Goal: Transaction & Acquisition: Purchase product/service

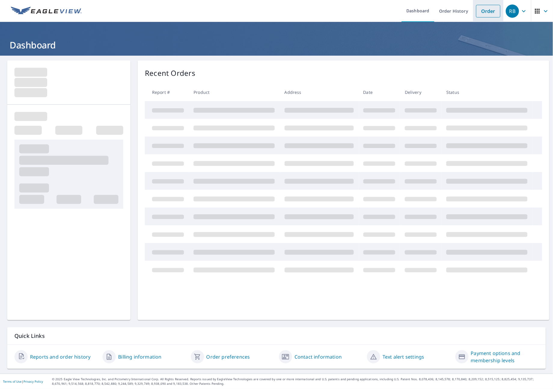
click at [476, 10] on link "Order" at bounding box center [488, 11] width 24 height 13
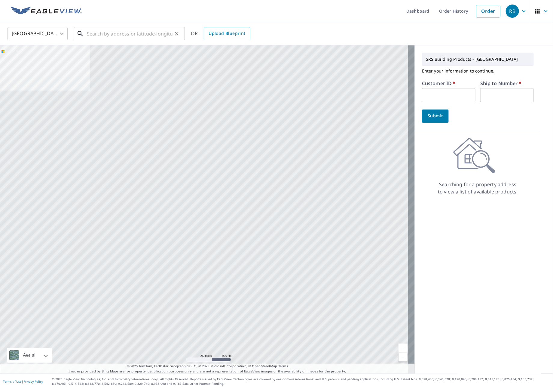
click at [95, 30] on input "text" at bounding box center [130, 33] width 86 height 17
click at [113, 35] on input "text" at bounding box center [130, 33] width 86 height 17
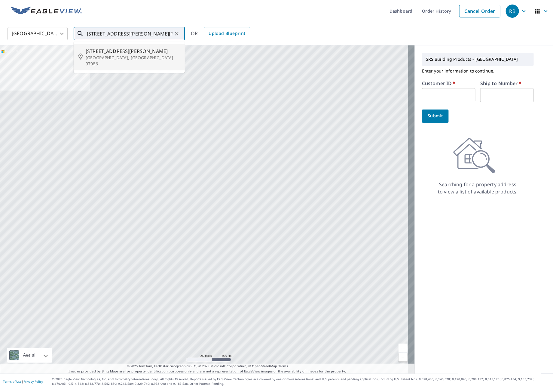
click at [115, 58] on p "[GEOGRAPHIC_DATA], [GEOGRAPHIC_DATA] 97086" at bounding box center [133, 61] width 94 height 12
type input "[STREET_ADDRESS][PERSON_NAME]"
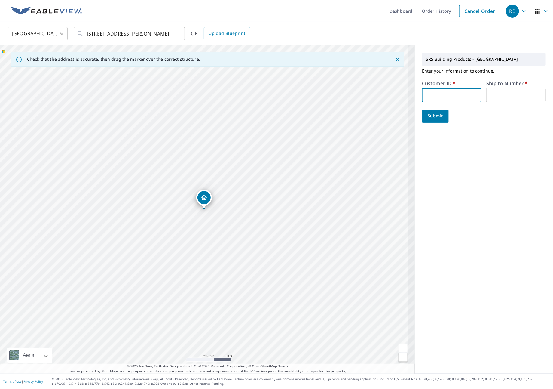
click at [430, 96] on input "text" at bounding box center [452, 95] width 60 height 14
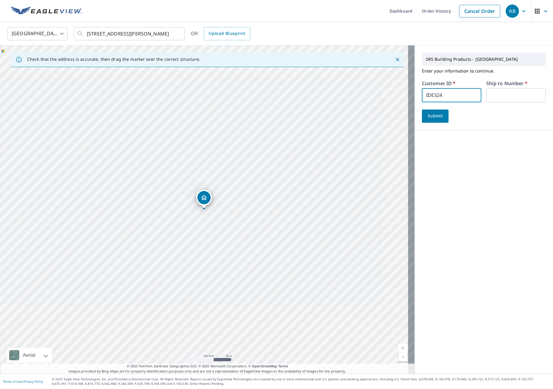
type input "IDE324"
type input "1"
click at [430, 110] on button "Submit" at bounding box center [435, 115] width 27 height 13
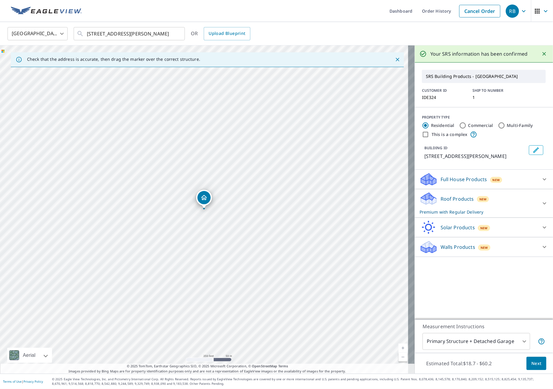
click at [508, 215] on p "Premium with Regular Delivery" at bounding box center [479, 212] width 118 height 6
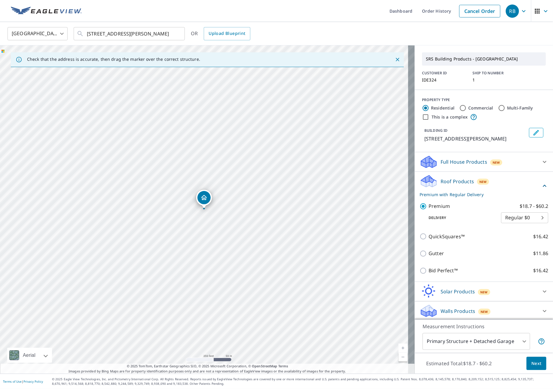
scroll to position [27, 0]
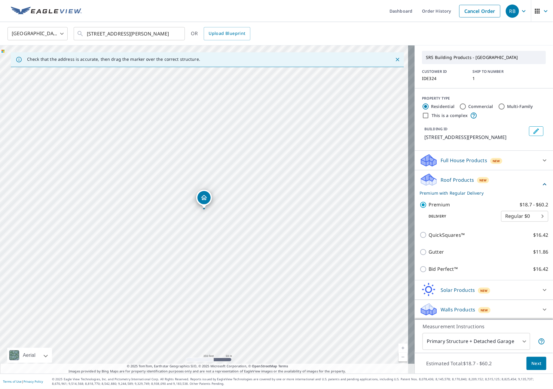
click at [496, 343] on body "RB RB Dashboard Order History Cancel Order RB [GEOGRAPHIC_DATA] [GEOGRAPHIC_DAT…" at bounding box center [276, 194] width 553 height 389
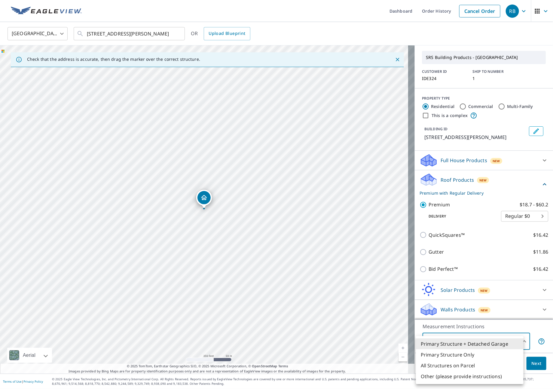
click at [473, 368] on li "All Structures on Parcel" at bounding box center [470, 365] width 108 height 11
type input "3"
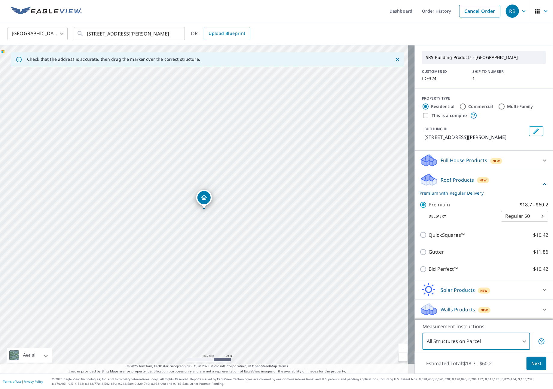
click at [534, 366] on span "Next" at bounding box center [536, 364] width 10 height 8
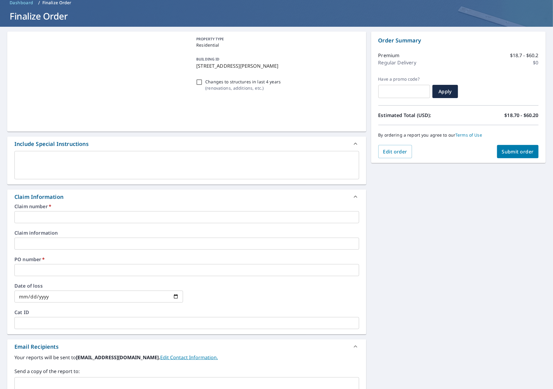
scroll to position [45, 0]
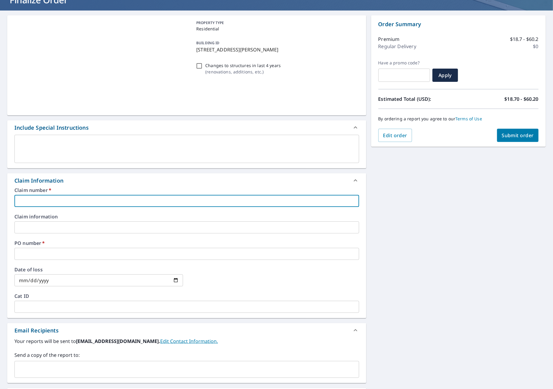
click at [72, 202] on input "text" at bounding box center [186, 201] width 345 height 12
type input "S"
checkbox input "true"
type input "SU"
checkbox input "true"
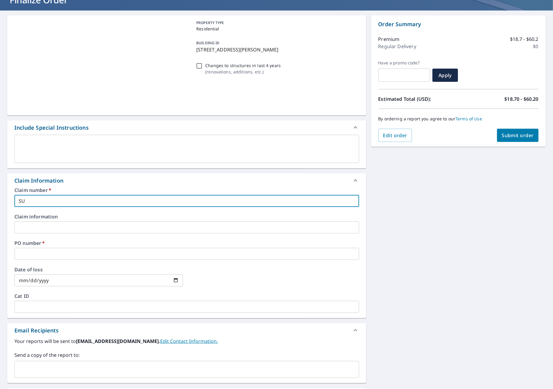
type input "SUN"
checkbox input "true"
type input "SUNW"
checkbox input "true"
type input "SUNWA"
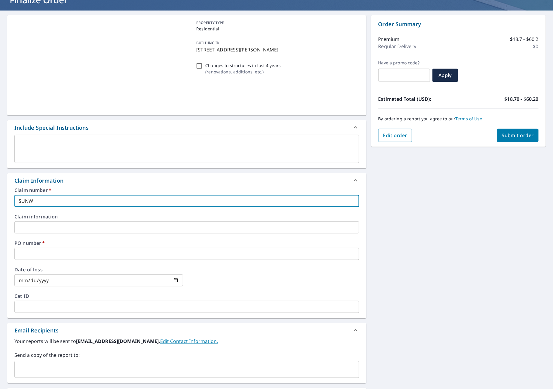
checkbox input "true"
type input "SUNWAR"
checkbox input "true"
type input "SUNWARD"
checkbox input "true"
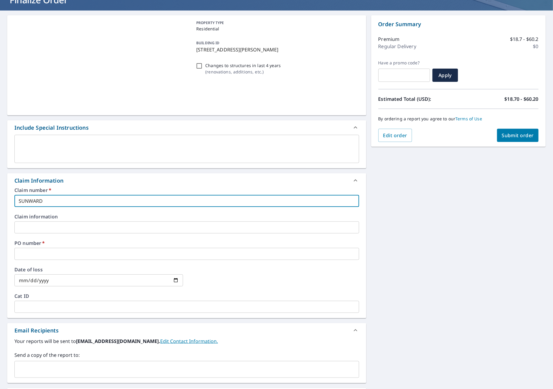
type input "SUNWARD"
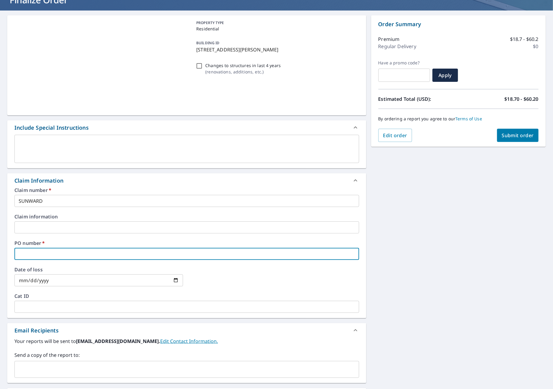
type input "S"
checkbox input "true"
type input "SU"
checkbox input "true"
type input "SUN"
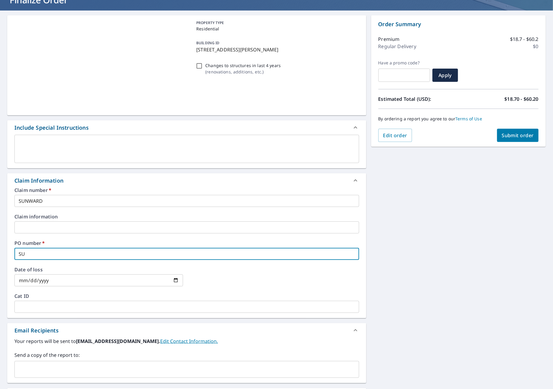
checkbox input "true"
type input "SUNW"
checkbox input "true"
type input "SUNWA"
checkbox input "true"
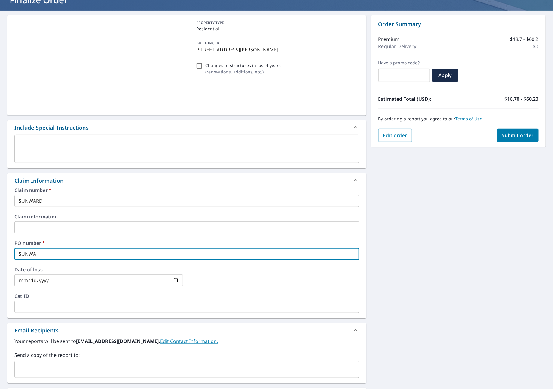
type input "SUNWAR"
checkbox input "true"
type input "SUNWARD"
checkbox input "true"
type input "SUNWARD"
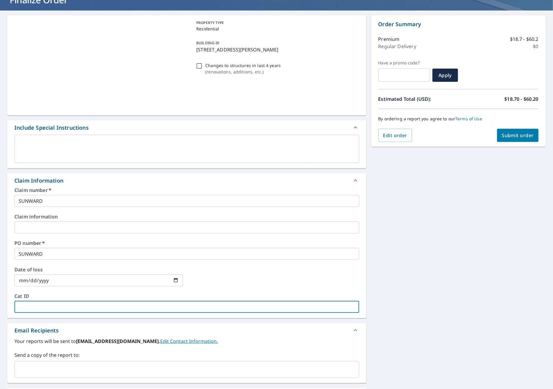
type input "S"
checkbox input "true"
type input "SU"
checkbox input "true"
type input "SUN"
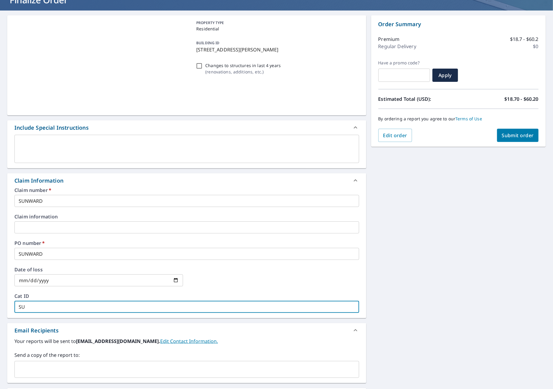
checkbox input "true"
type input "SUNW"
checkbox input "true"
type input "SUNWA"
checkbox input "true"
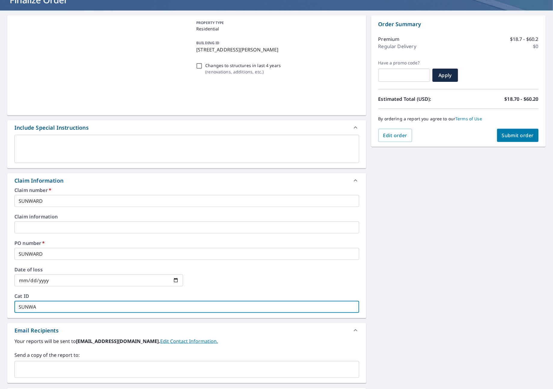
type input "SUNWAR"
checkbox input "true"
type input "SUNWARD"
checkbox input "true"
type input "SUNWARD"
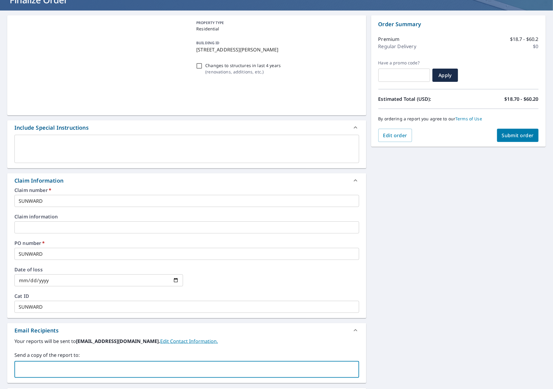
click at [49, 372] on input "text" at bounding box center [182, 368] width 330 height 11
type input "[PERSON_NAME][EMAIL_ADDRESS][PERSON_NAME][DOMAIN_NAME]"
checkbox input "true"
type input "[PERSON_NAME][EMAIL_ADDRESS][DOMAIN_NAME]"
checkbox input "true"
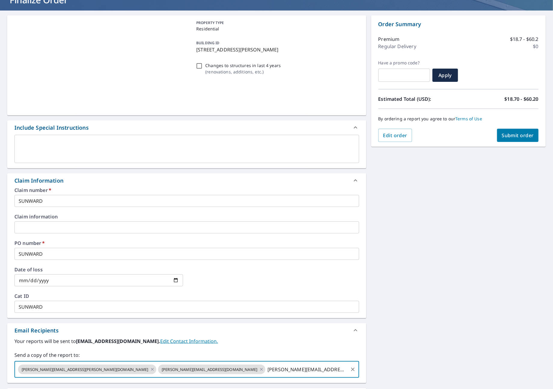
type input "[PERSON_NAME][EMAIL_ADDRESS][PERSON_NAME][DOMAIN_NAME]"
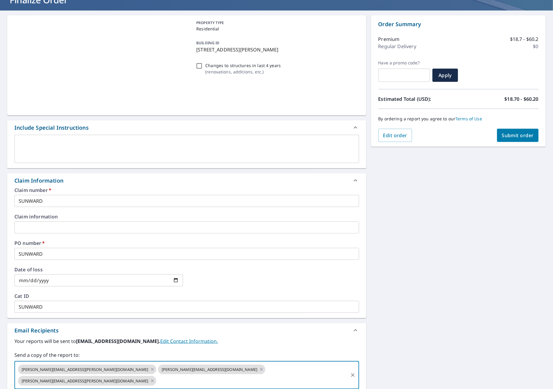
click at [515, 135] on span "Submit order" at bounding box center [518, 135] width 32 height 7
checkbox input "true"
